Goal: Check status: Check status

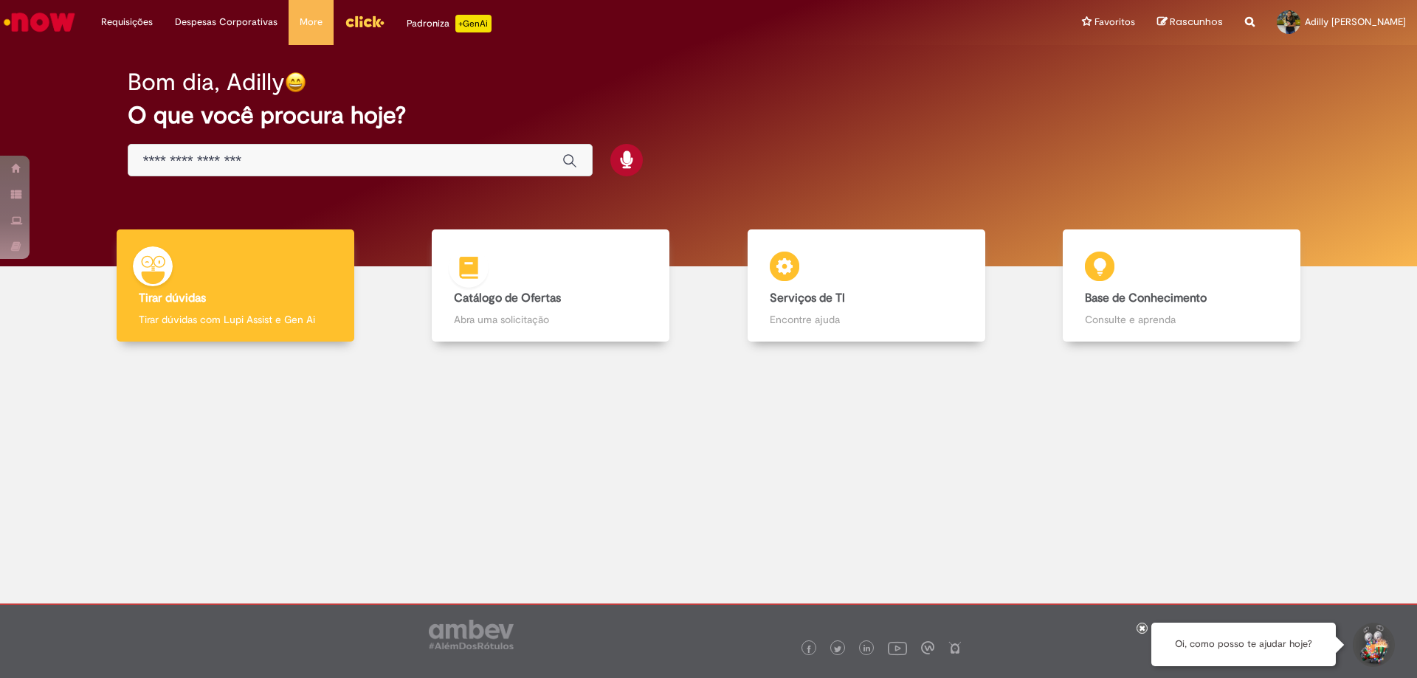
click at [587, 294] on h4 "Catálogo de Ofertas" at bounding box center [550, 298] width 193 height 13
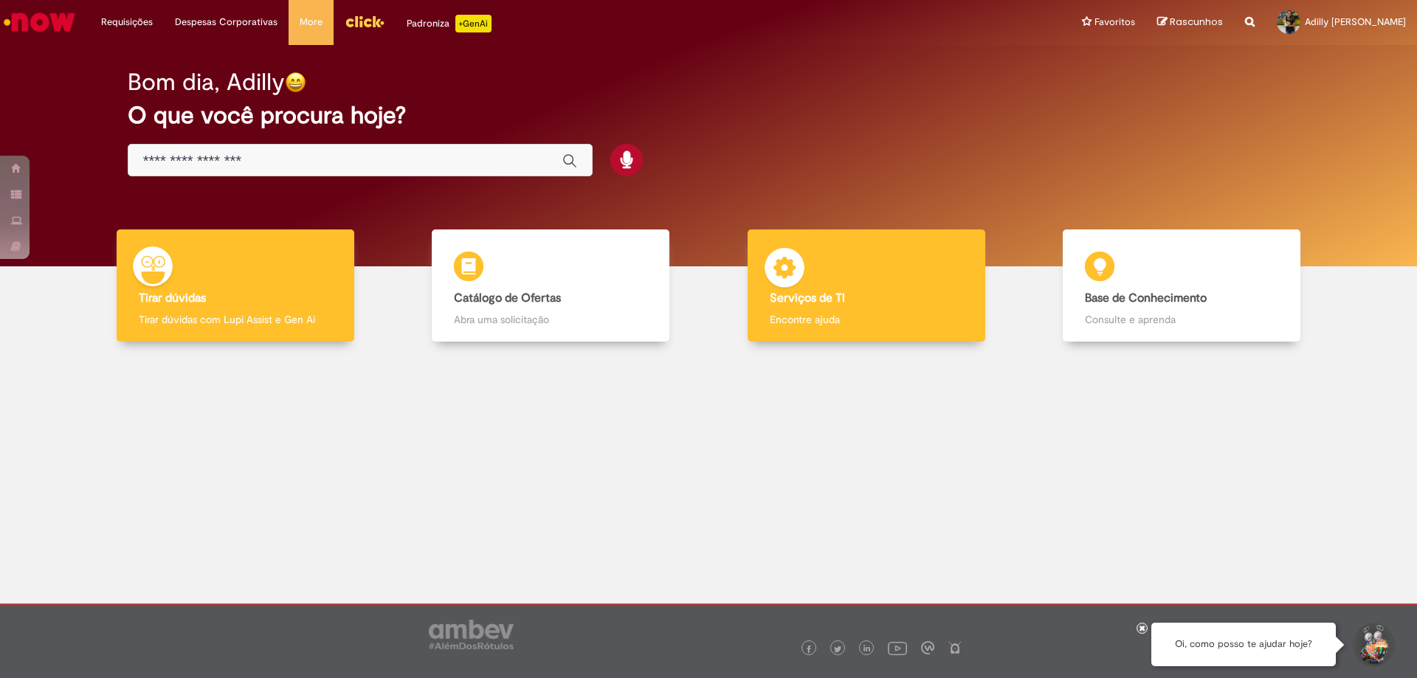
click at [927, 297] on h4 "Serviços de TI" at bounding box center [866, 298] width 193 height 13
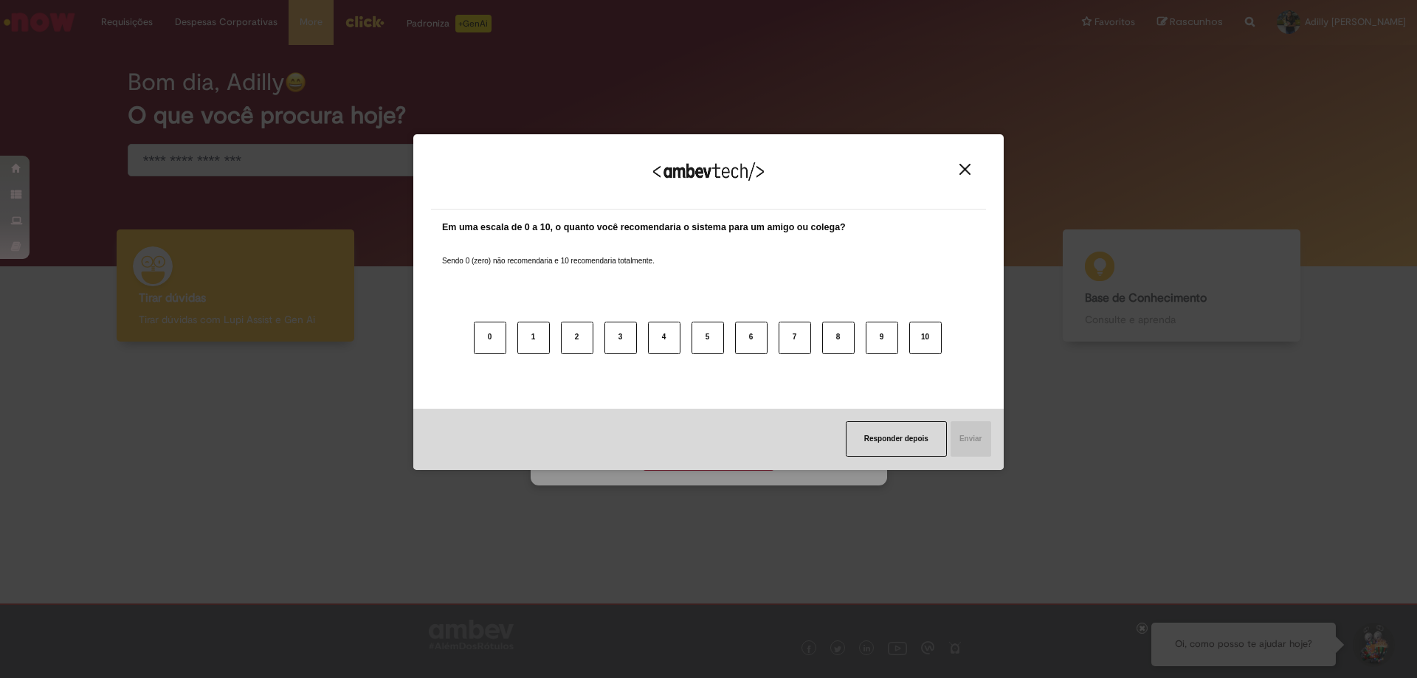
click at [709, 461] on div "Responder depois Enviar" at bounding box center [708, 439] width 590 height 61
click at [967, 169] on img "Close" at bounding box center [964, 169] width 11 height 11
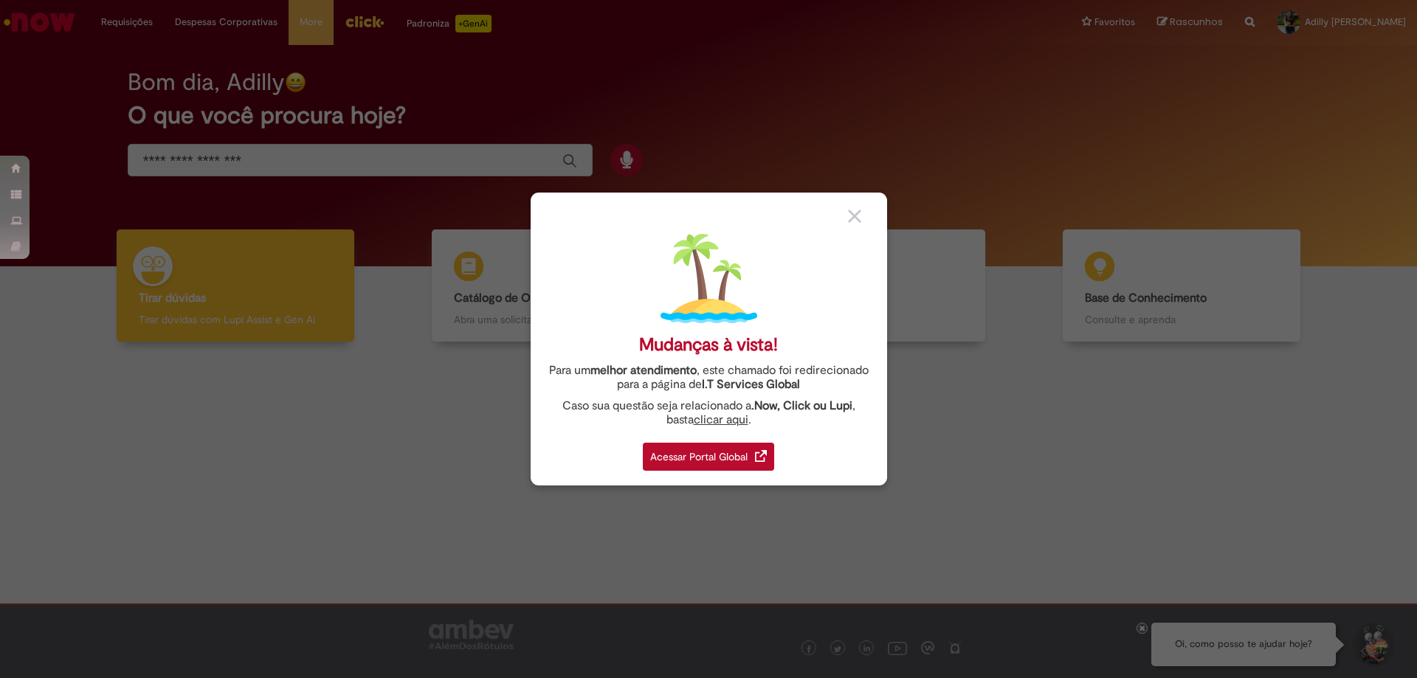
click at [761, 466] on div "Acessar Portal Global" at bounding box center [708, 457] width 131 height 28
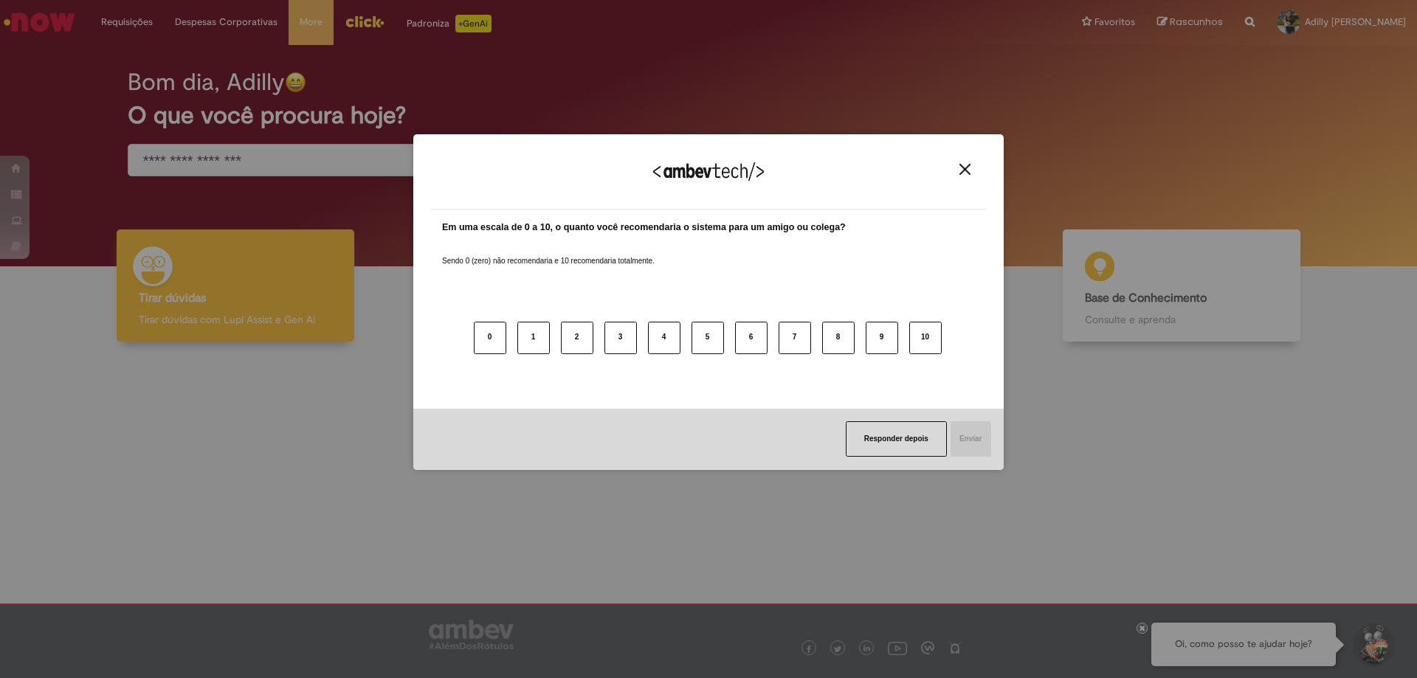
click at [962, 165] on img "Close" at bounding box center [964, 169] width 11 height 11
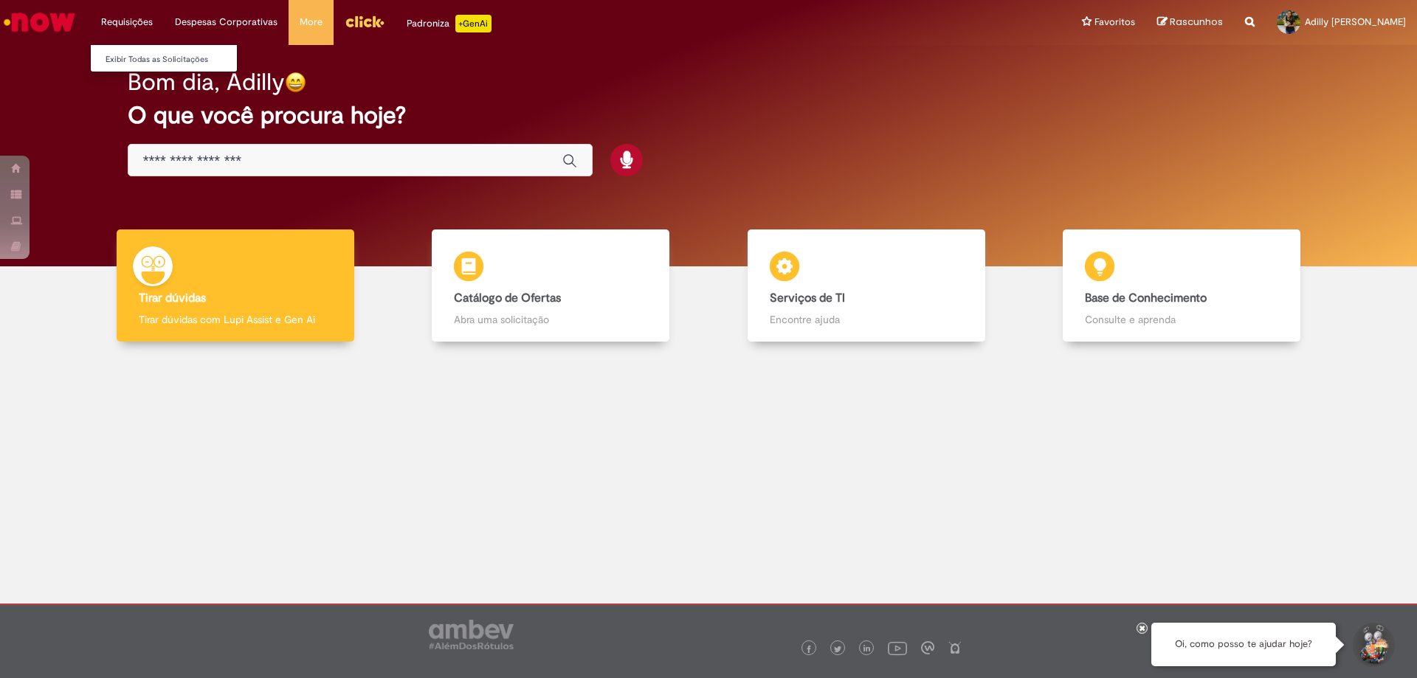
click at [145, 49] on li "Exibir Todas as Solicitações" at bounding box center [172, 58] width 162 height 19
click at [149, 56] on link "Exibir Todas as Solicitações" at bounding box center [172, 60] width 162 height 16
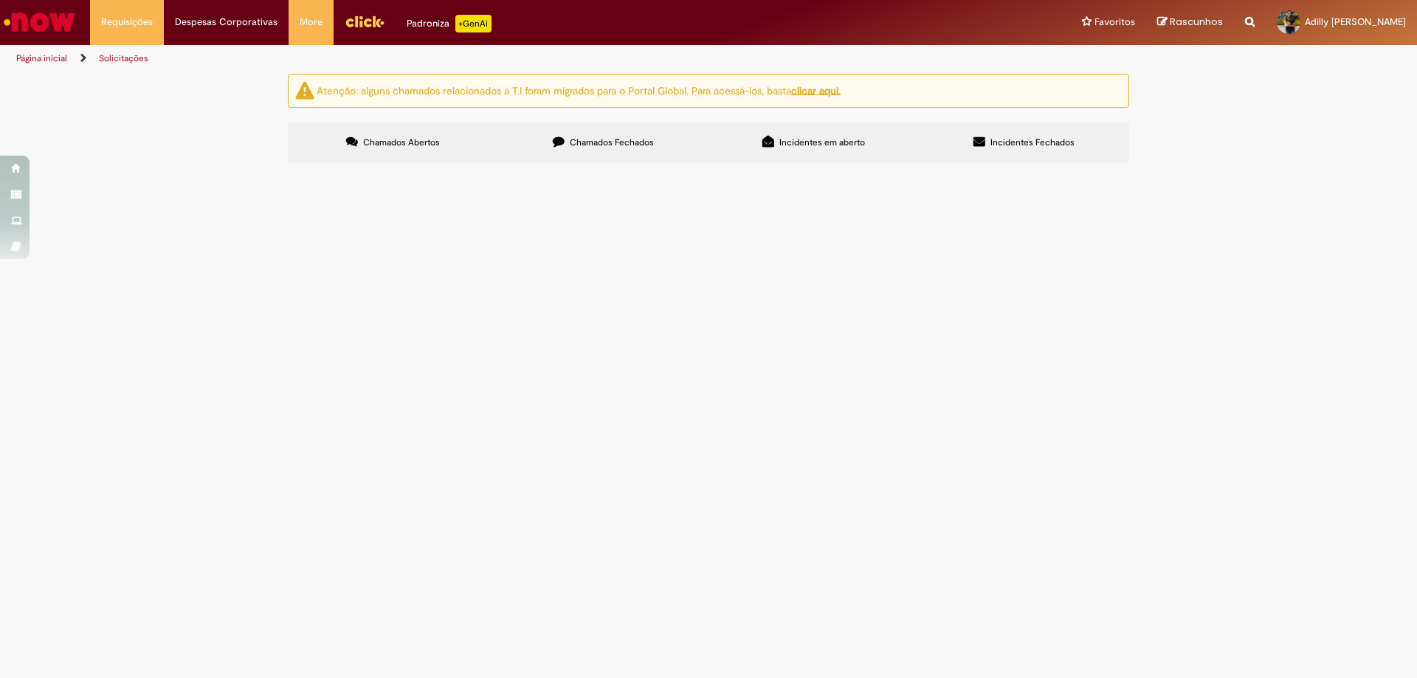
click at [654, 136] on label "Chamados Fechados" at bounding box center [603, 143] width 210 height 40
click at [0, 0] on span "Preciso que cadastre o material 30017759 como ativo de giro, para devolver o ci…" at bounding box center [0, 0] width 0 height 0
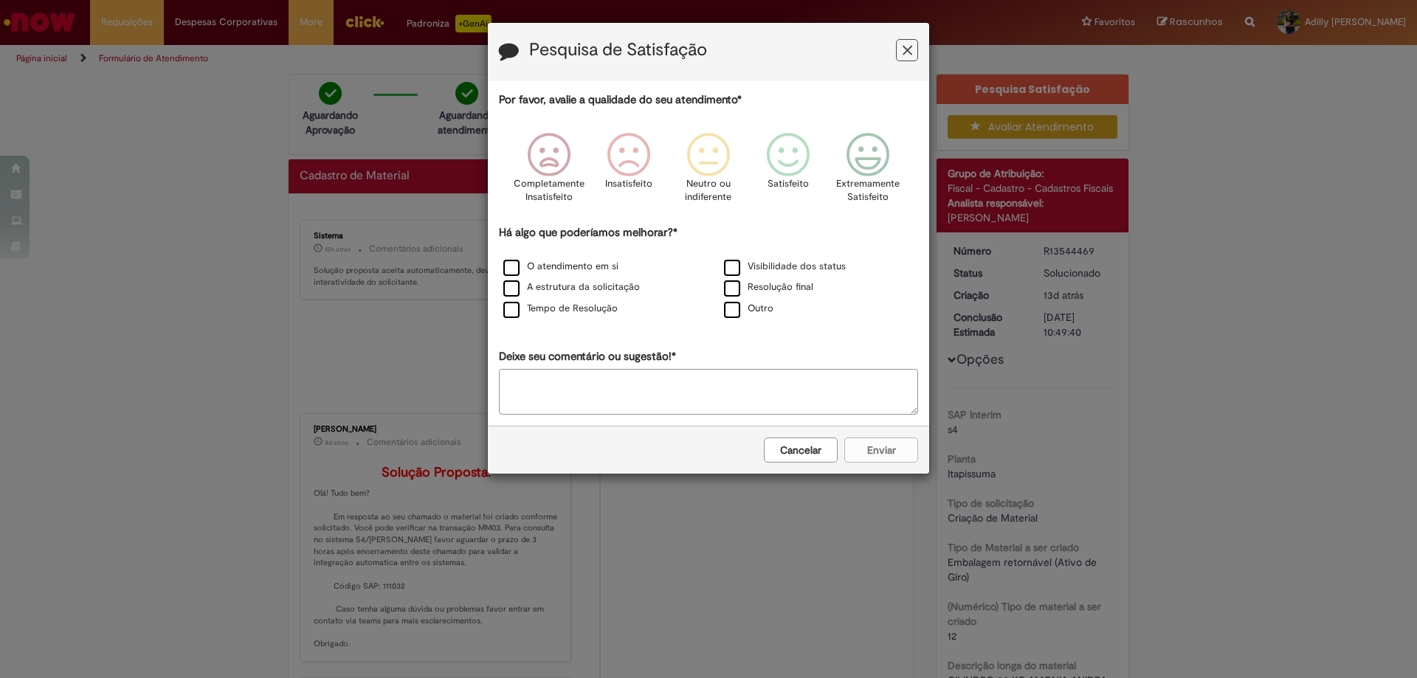
click at [914, 55] on button "Feedback" at bounding box center [907, 50] width 22 height 22
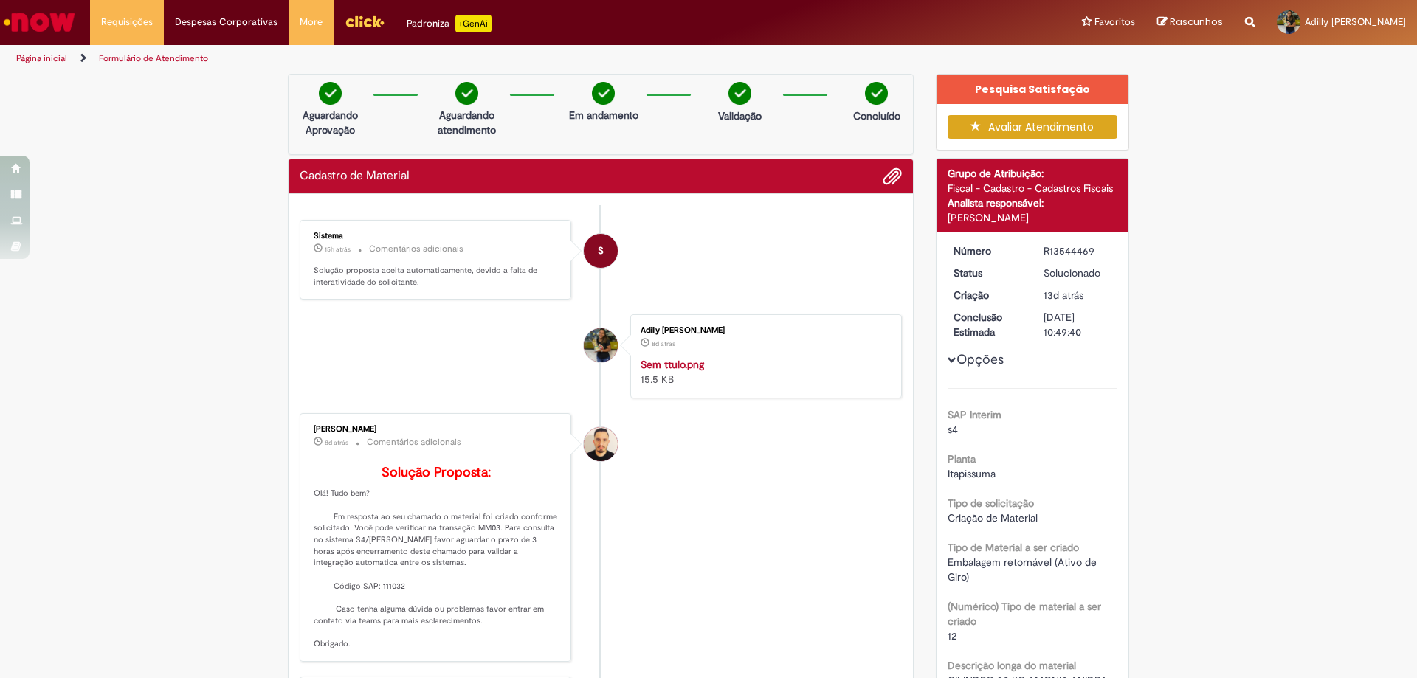
scroll to position [295, 0]
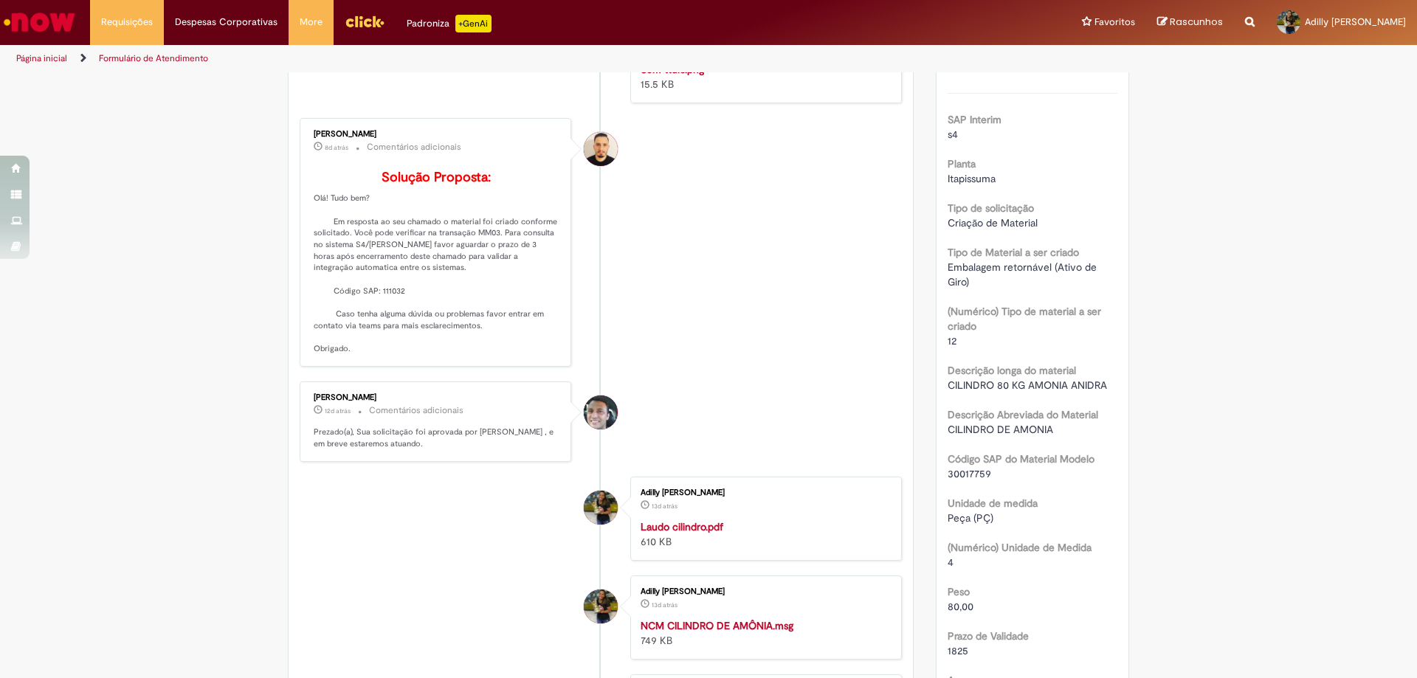
click at [678, 92] on div "Sem ttulo.png 15.5 KB" at bounding box center [764, 77] width 246 height 30
click at [671, 76] on strong "Sem ttulo.png" at bounding box center [672, 69] width 63 height 13
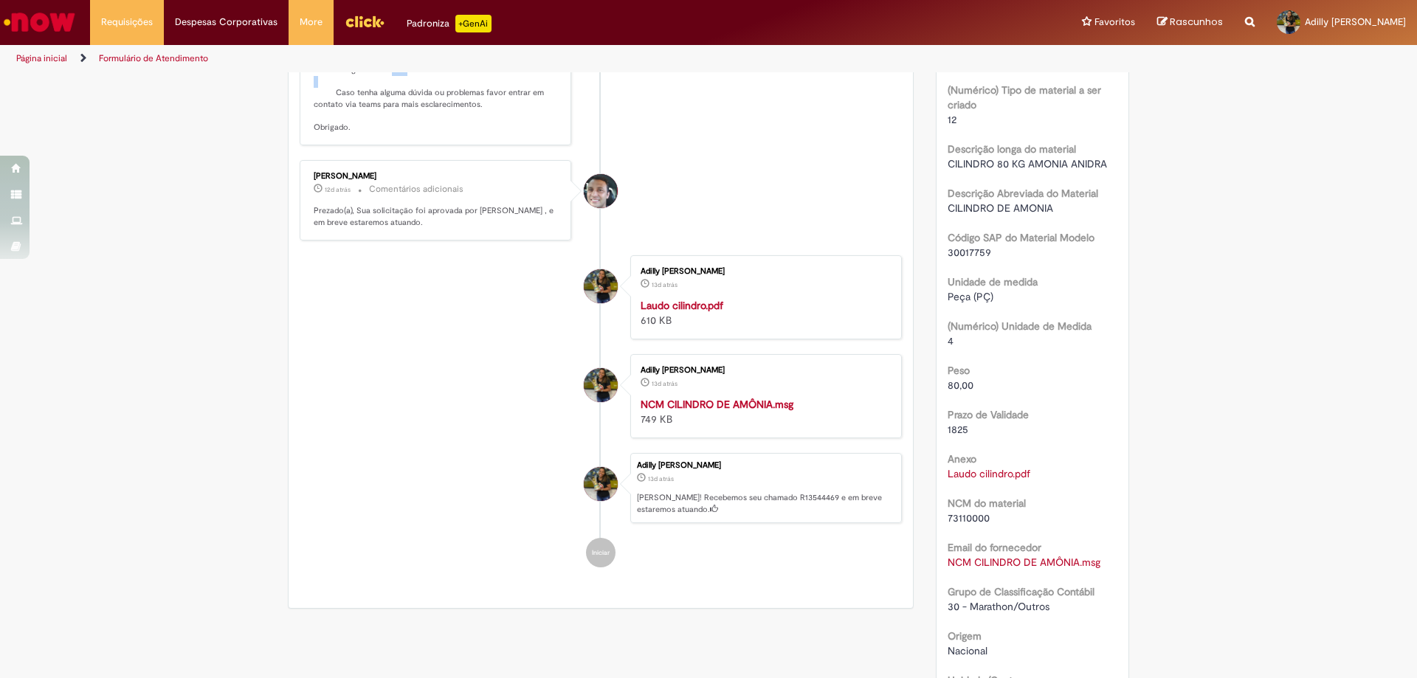
drag, startPoint x: 376, startPoint y: 270, endPoint x: 399, endPoint y: 274, distance: 23.9
click at [399, 134] on p "Solução Proposta: Olá! Tudo bem? Em resposta ao seu chamado o material foi cria…" at bounding box center [437, 41] width 246 height 185
copy p "111032"
click at [700, 145] on li "Arnaldo Jose Vieira De Melo 8d atrás 8 dias atrás Comentários adicionais Soluçã…" at bounding box center [601, 21] width 602 height 249
